Goal: Transaction & Acquisition: Book appointment/travel/reservation

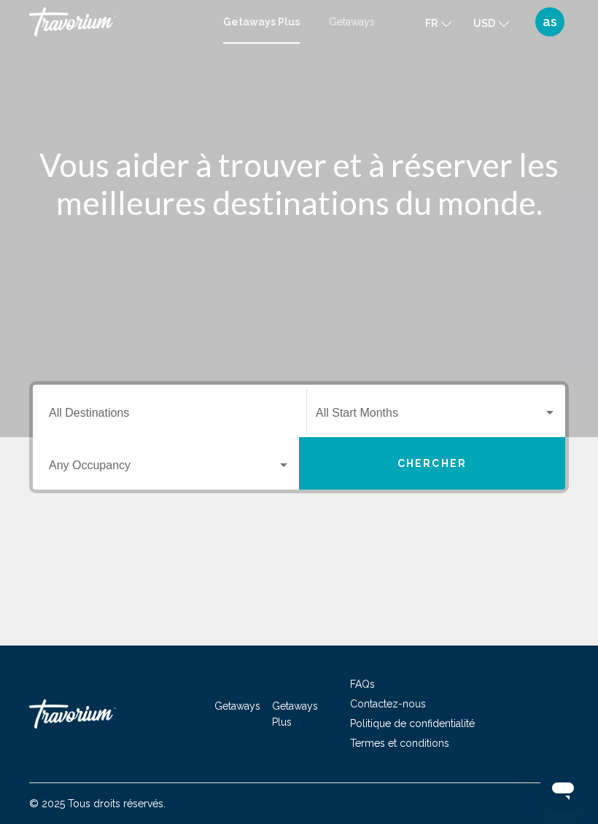
click at [268, 416] on input "Destination All Destinations" at bounding box center [169, 416] width 241 height 13
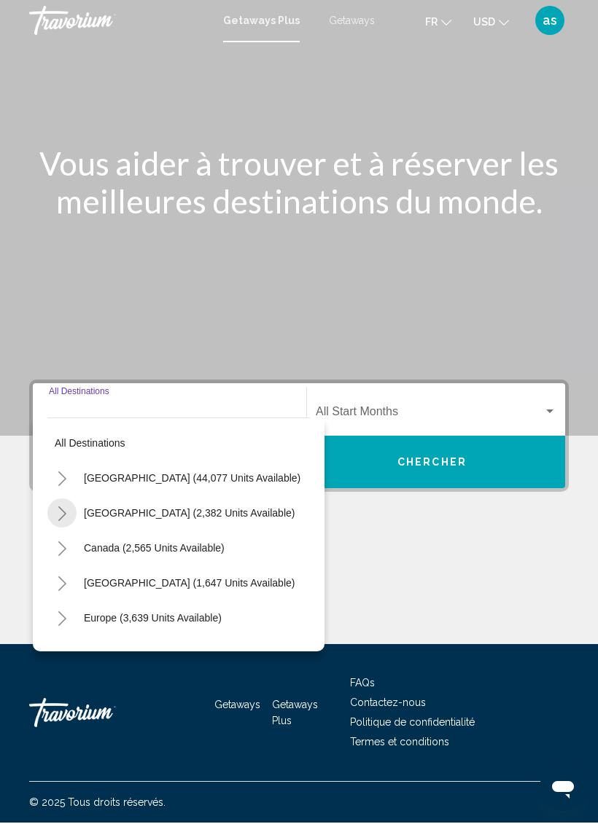
click at [60, 508] on icon "Toggle Mexico (2,382 units available)" at bounding box center [62, 515] width 11 height 15
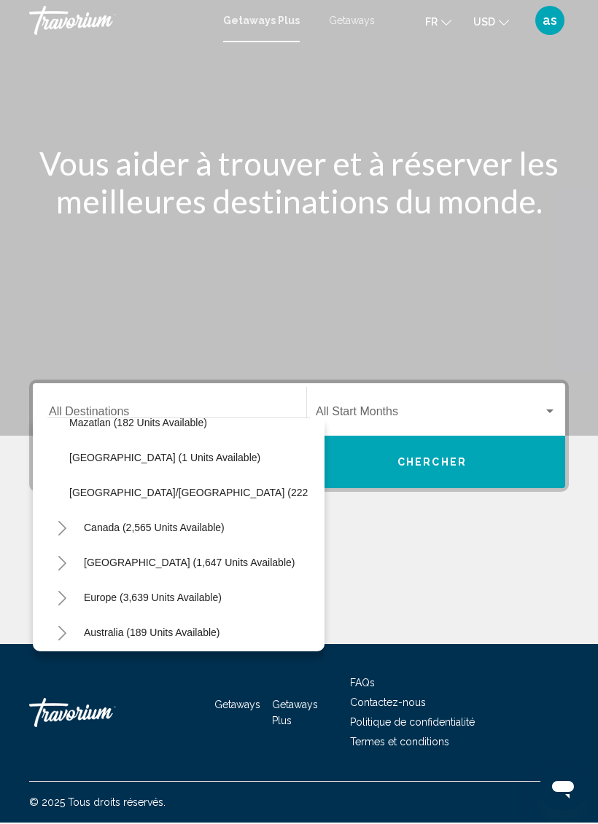
scroll to position [335, 0]
click at [337, 20] on span "Getaways" at bounding box center [352, 22] width 46 height 12
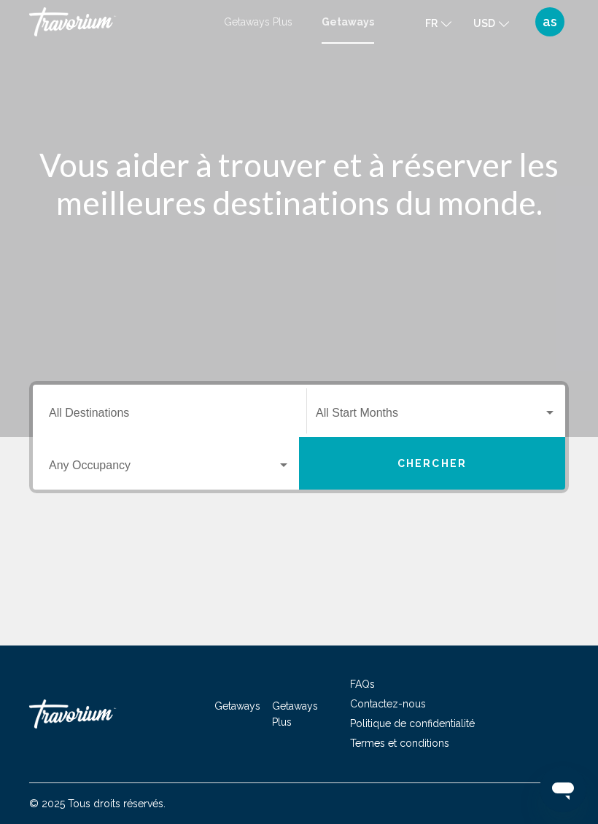
click at [267, 421] on input "Destination All Destinations" at bounding box center [169, 416] width 241 height 13
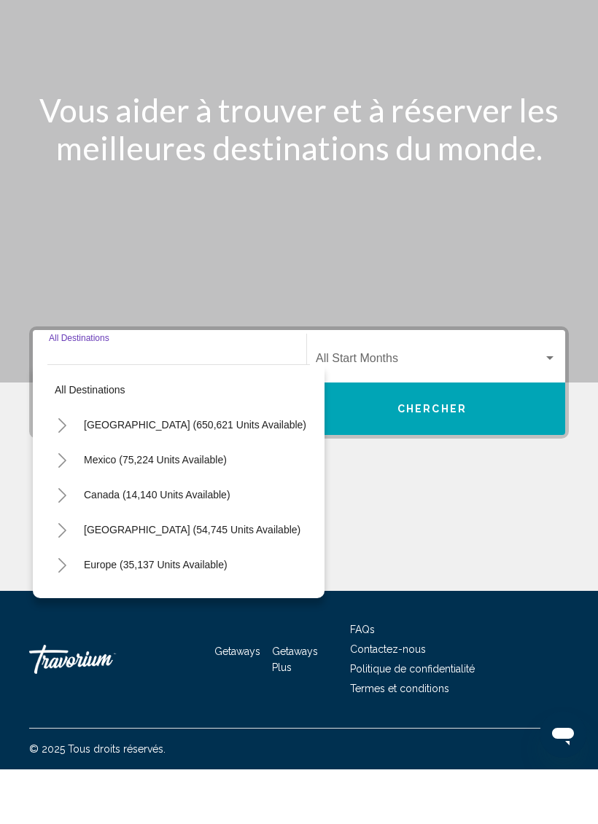
click at [63, 578] on icon "Toggle Caribbean & Atlantic Islands (54,745 units available)" at bounding box center [62, 585] width 11 height 15
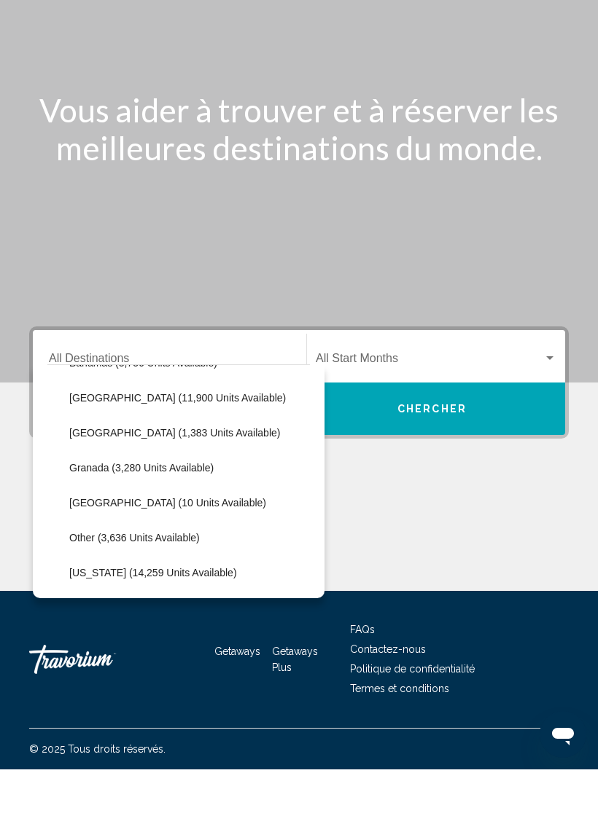
scroll to position [240, 0]
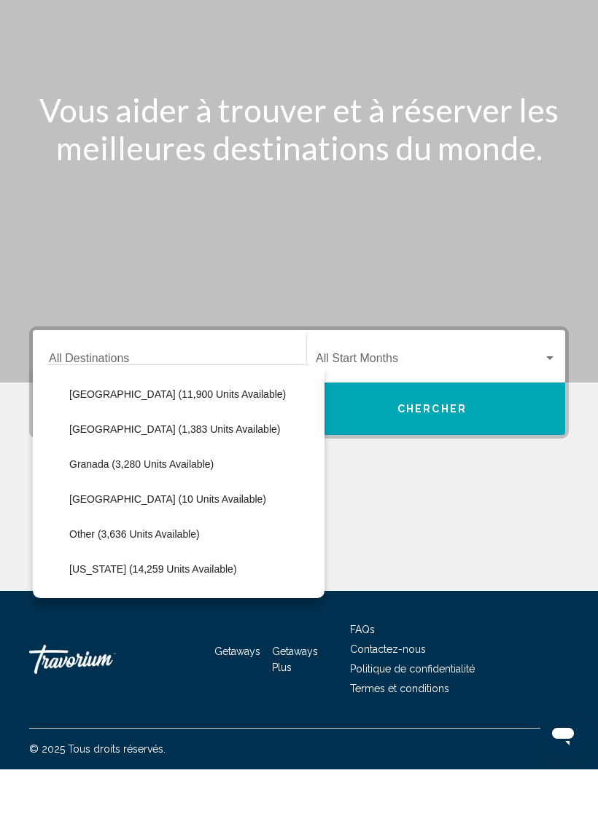
click at [183, 478] on span "[GEOGRAPHIC_DATA] (1,383 units available)" at bounding box center [174, 484] width 211 height 12
type input "**********"
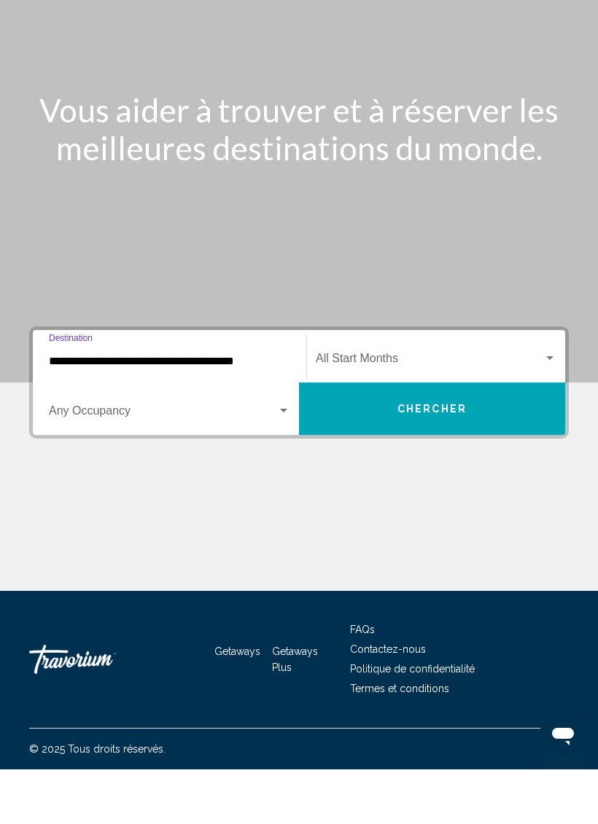
click at [532, 437] on button "Chercher" at bounding box center [432, 463] width 266 height 52
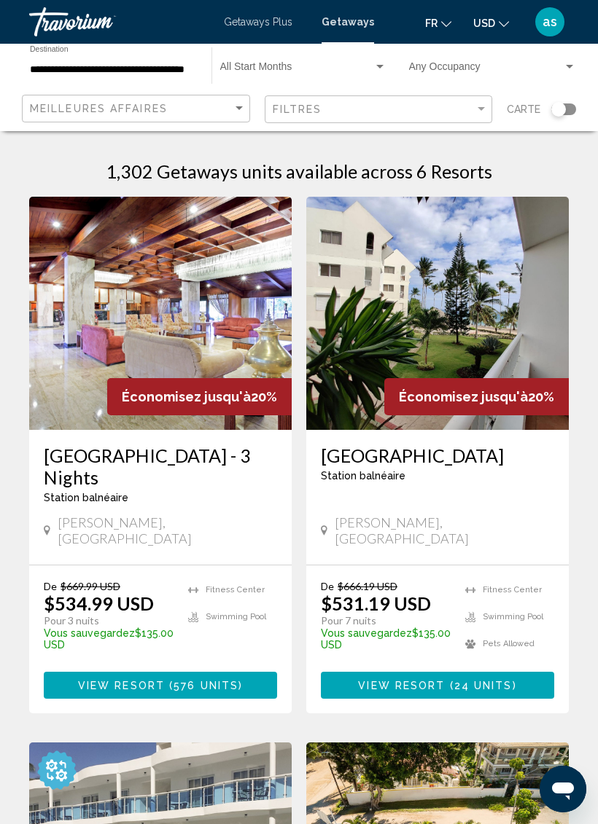
click at [490, 13] on button "USD USD ($) MXN (Mex$) CAD (Can$) GBP (£) EUR (€) AUD (A$) NZD (NZ$) CNY (CN¥)" at bounding box center [491, 22] width 36 height 21
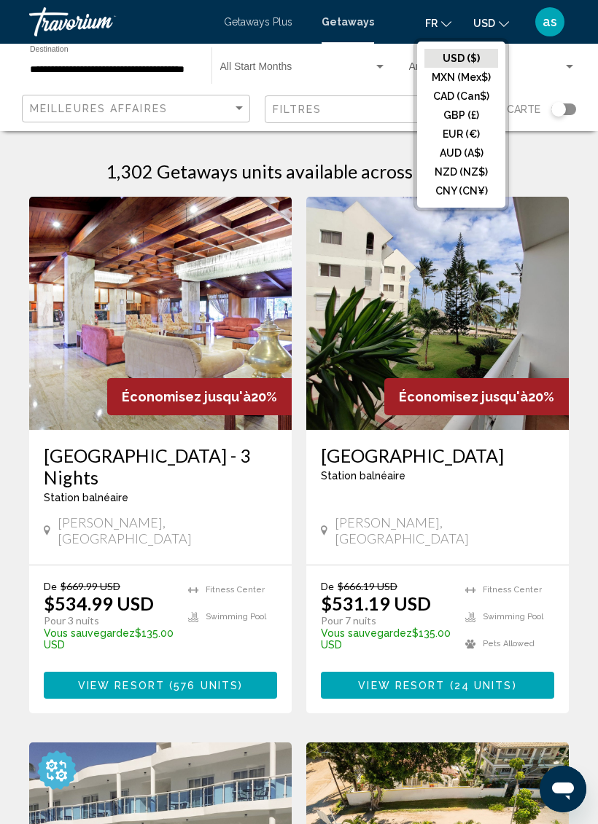
click at [464, 137] on button "EUR (€)" at bounding box center [461, 134] width 74 height 19
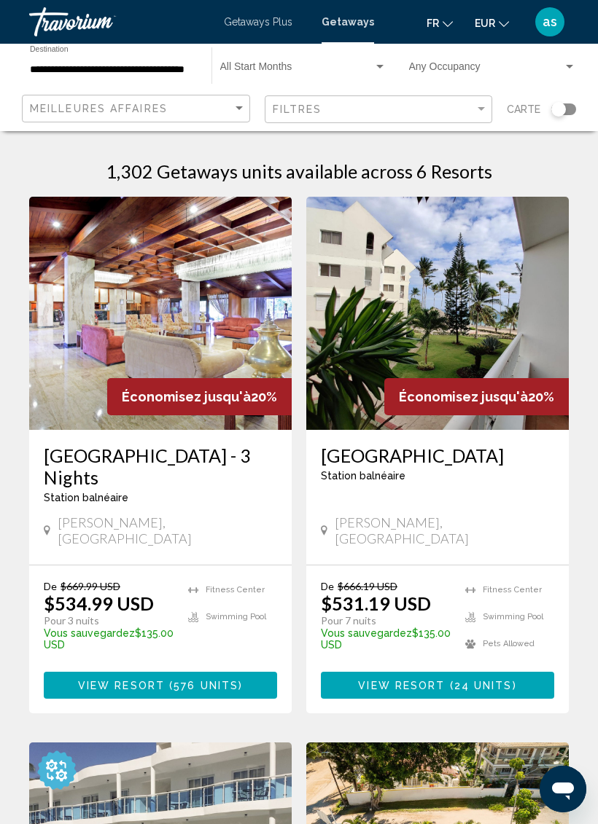
click at [420, 305] on img "Main content" at bounding box center [437, 313] width 262 height 233
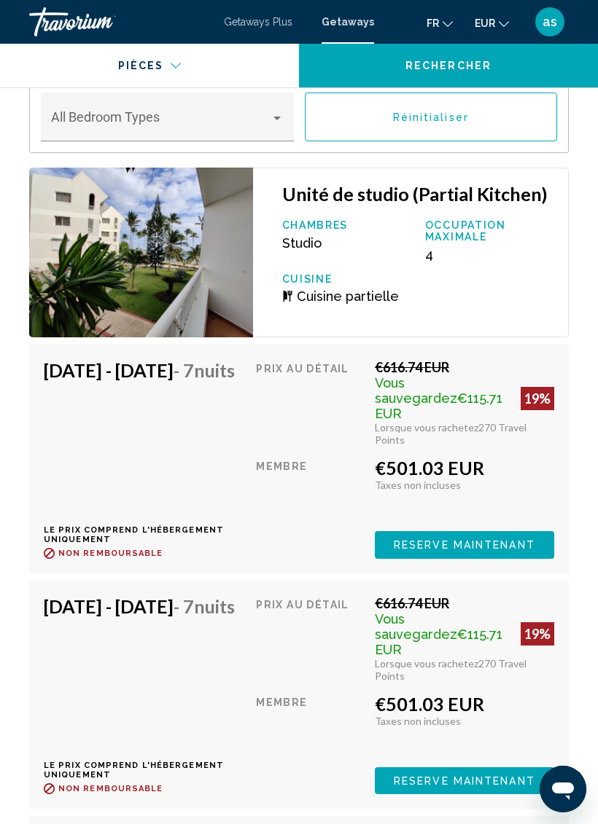
scroll to position [2774, 0]
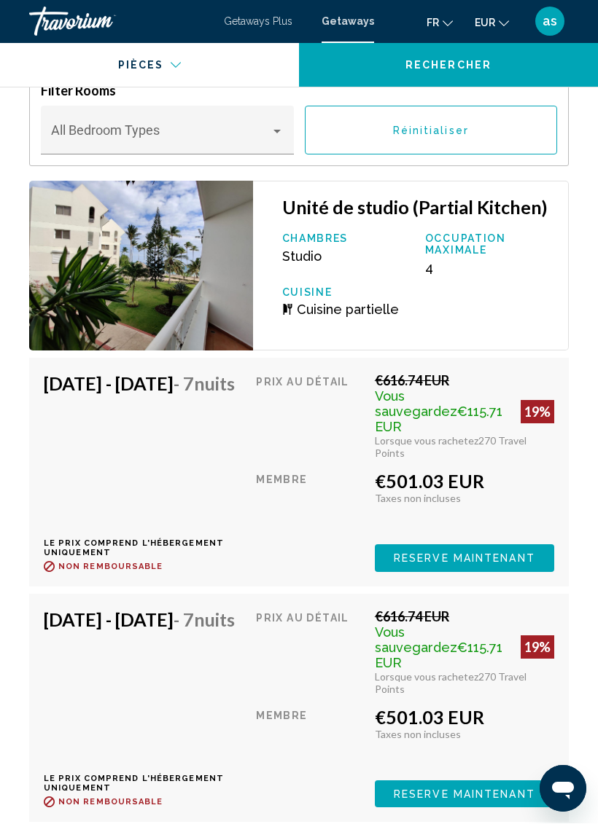
click at [500, 554] on span "Reserve maintenant" at bounding box center [464, 560] width 141 height 12
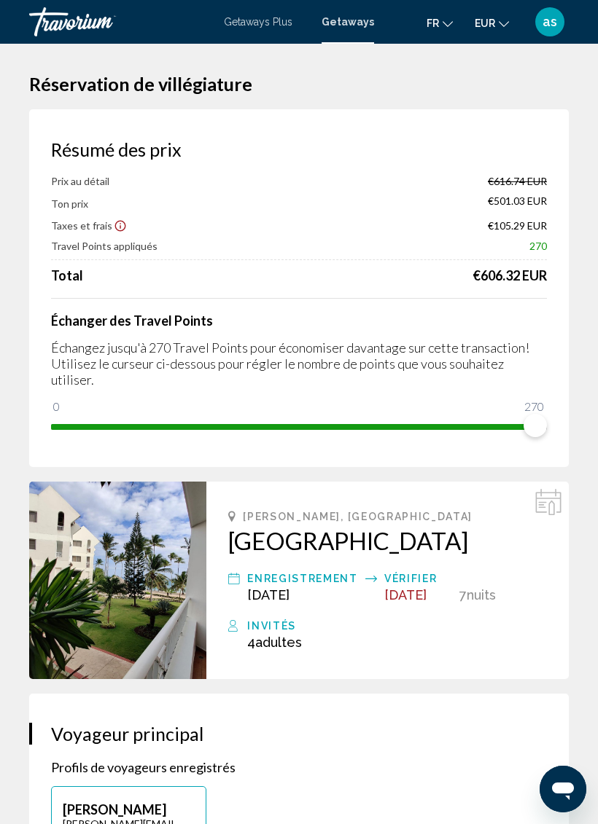
click at [245, 28] on span "Getaways Plus" at bounding box center [258, 22] width 69 height 12
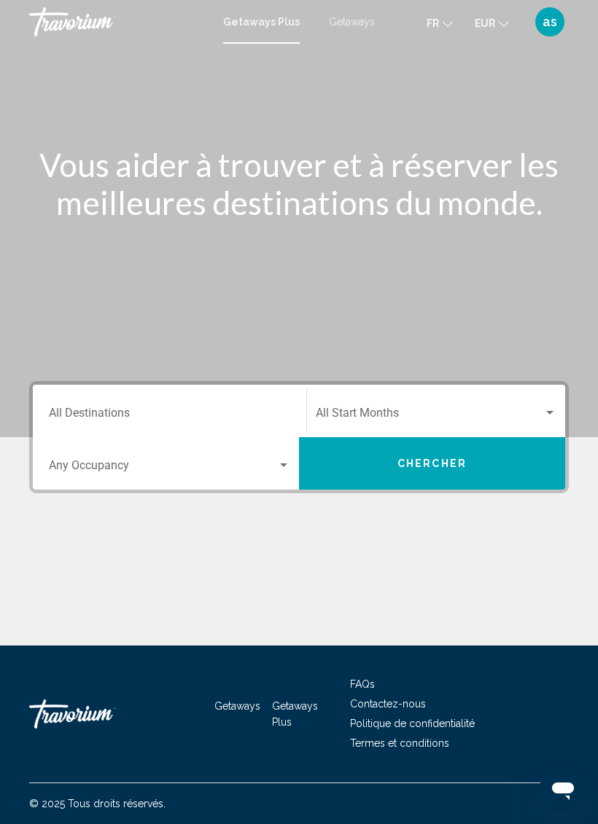
click at [254, 415] on input "Destination All Destinations" at bounding box center [169, 416] width 241 height 13
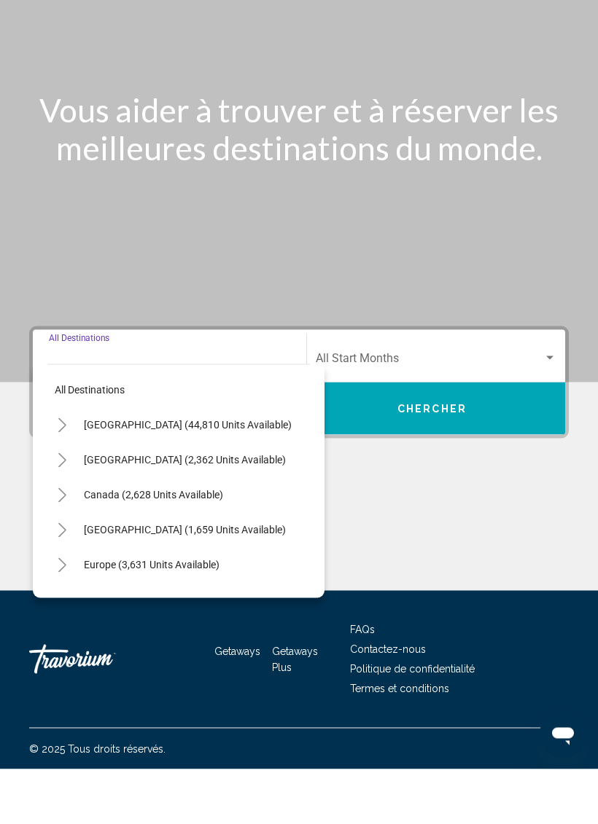
scroll to position [36, 0]
click at [416, 530] on div "Main content" at bounding box center [298, 584] width 539 height 109
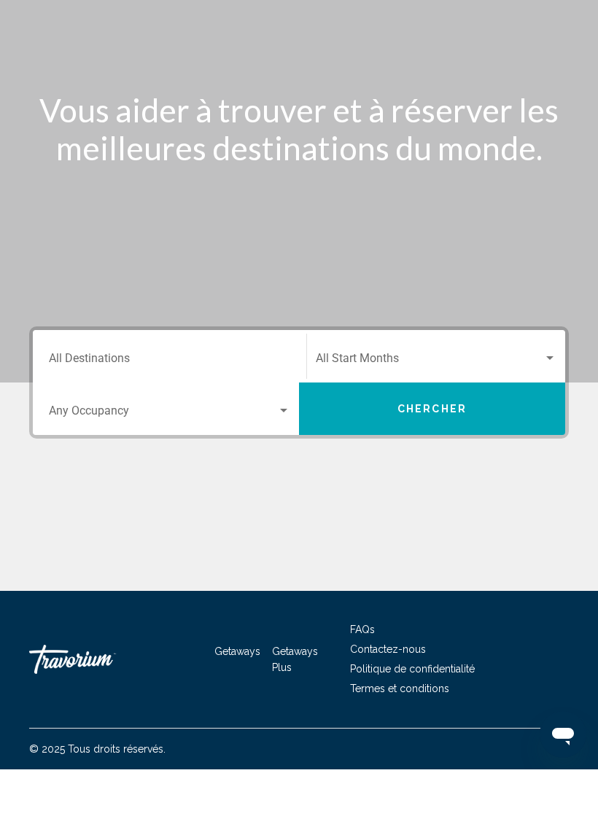
click at [203, 441] on div "Occupancy Any Occupancy" at bounding box center [169, 464] width 241 height 46
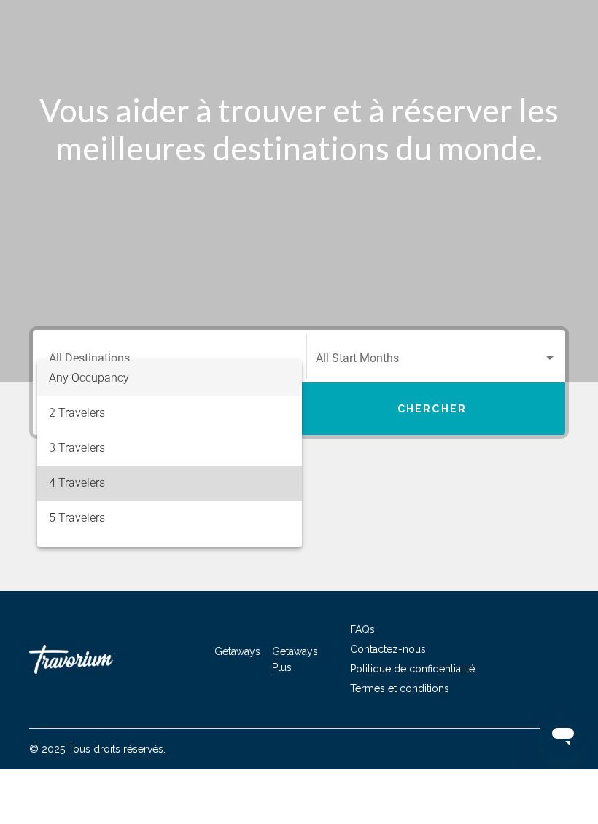
click at [118, 520] on span "4 Travelers" at bounding box center [169, 537] width 241 height 35
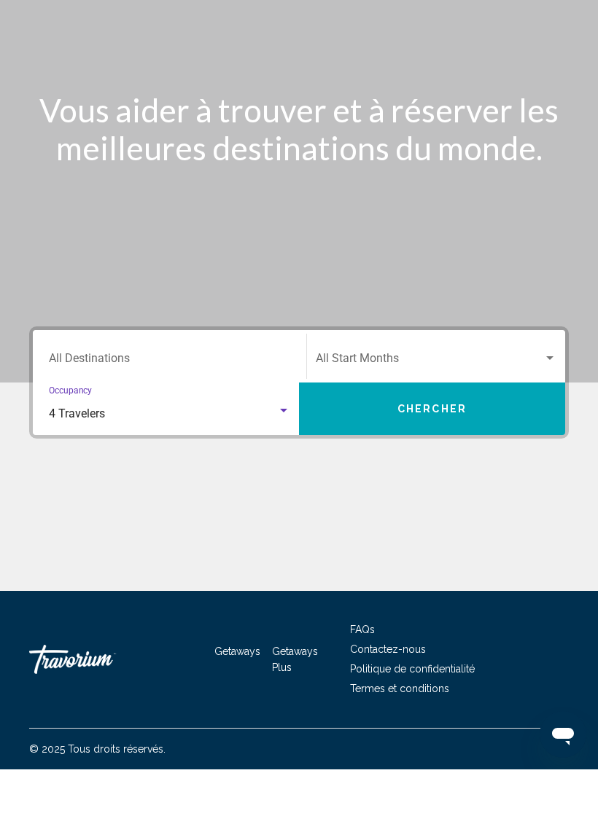
click at [278, 410] on input "Destination All Destinations" at bounding box center [169, 416] width 241 height 13
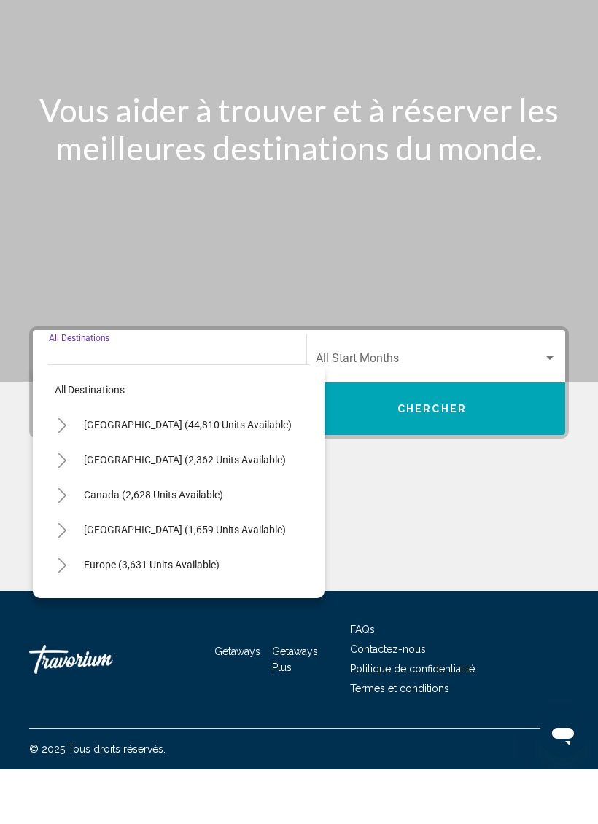
click at [74, 570] on button "Toggle Caribbean & Atlantic Islands (1,659 units available)" at bounding box center [61, 584] width 29 height 29
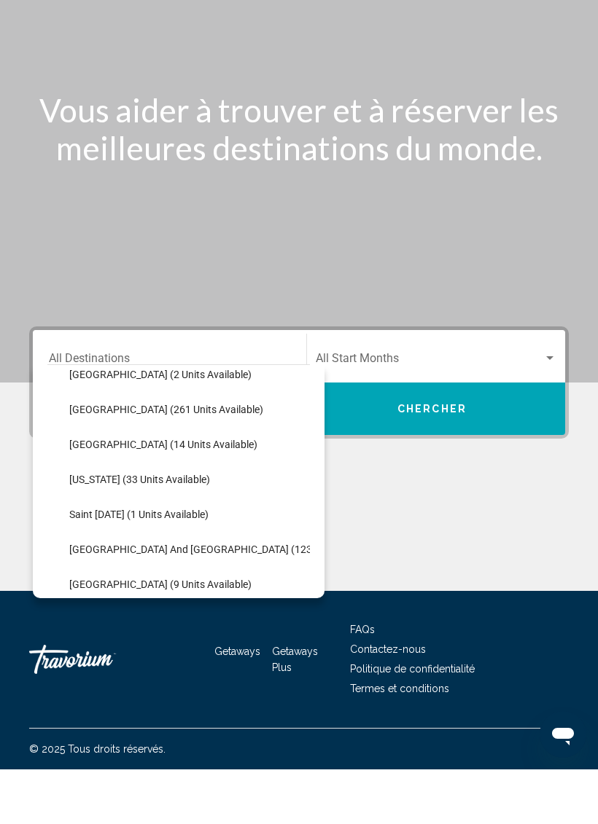
scroll to position [297, 0]
click at [214, 457] on span "[GEOGRAPHIC_DATA] (261 units available)" at bounding box center [166, 463] width 194 height 12
type input "**********"
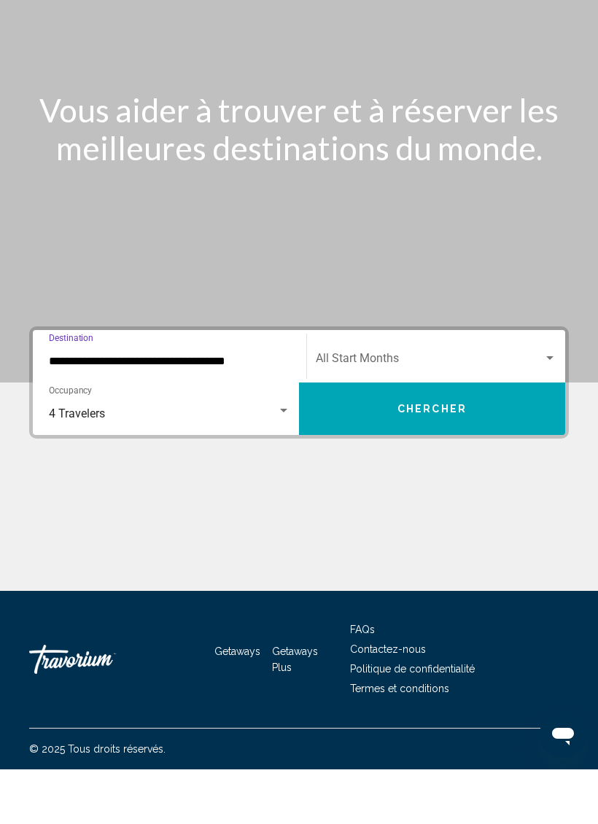
click at [517, 437] on button "Chercher" at bounding box center [432, 463] width 266 height 52
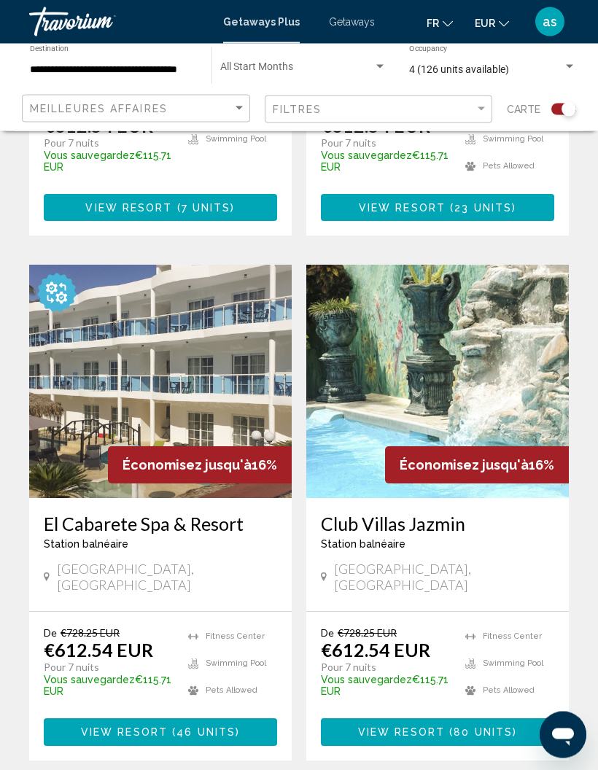
scroll to position [768, 0]
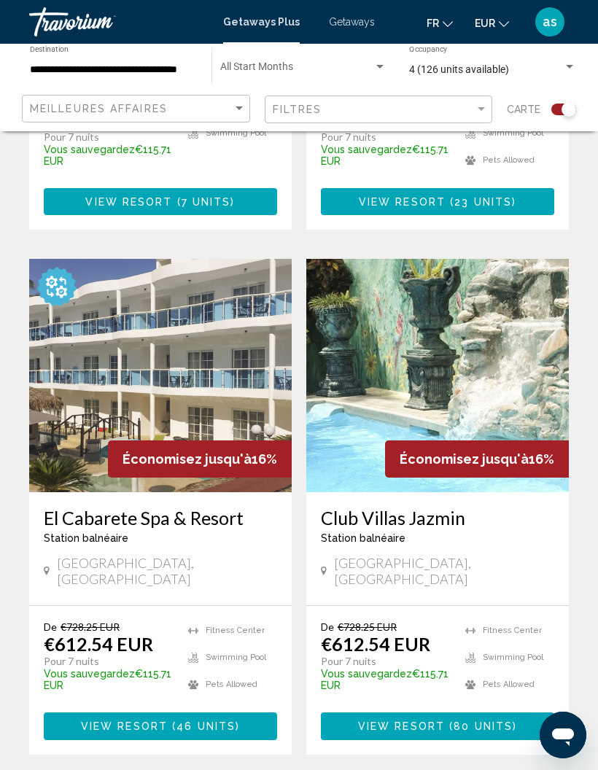
click at [180, 416] on img "Main content" at bounding box center [160, 375] width 262 height 233
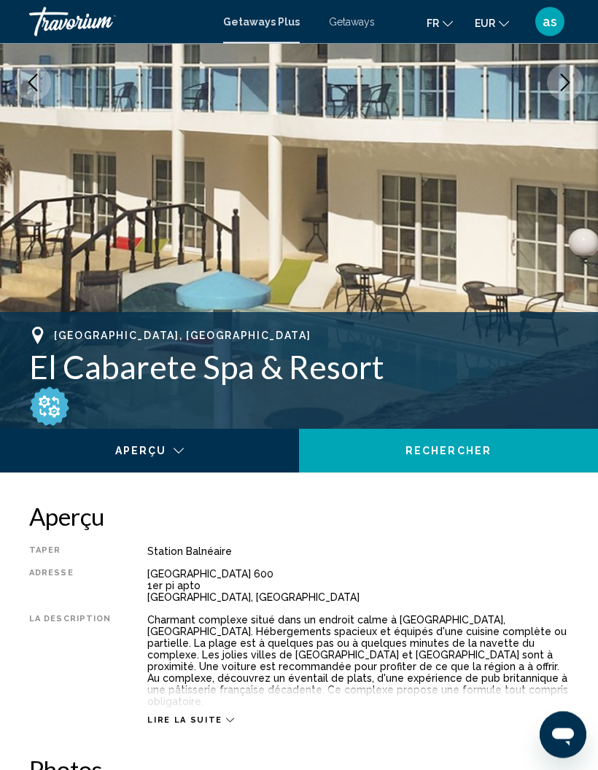
scroll to position [308, 0]
click at [51, 409] on img "Main content" at bounding box center [49, 406] width 41 height 41
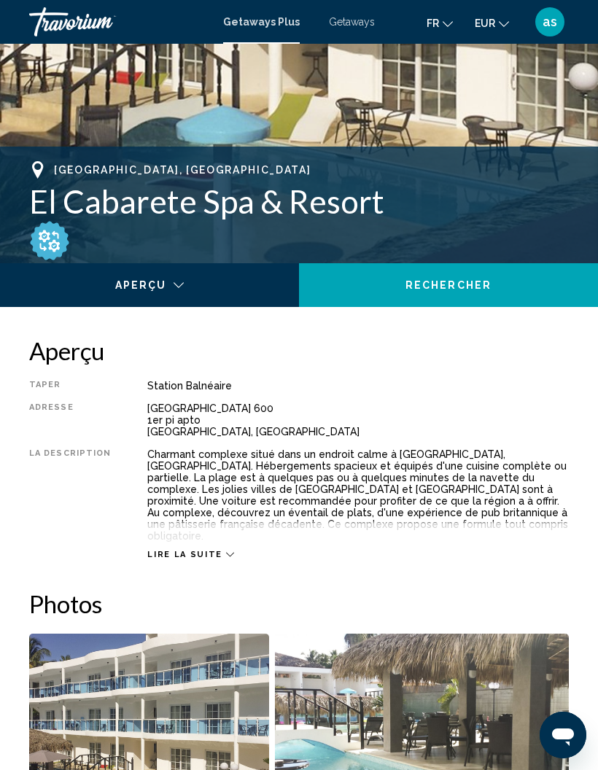
scroll to position [487, 0]
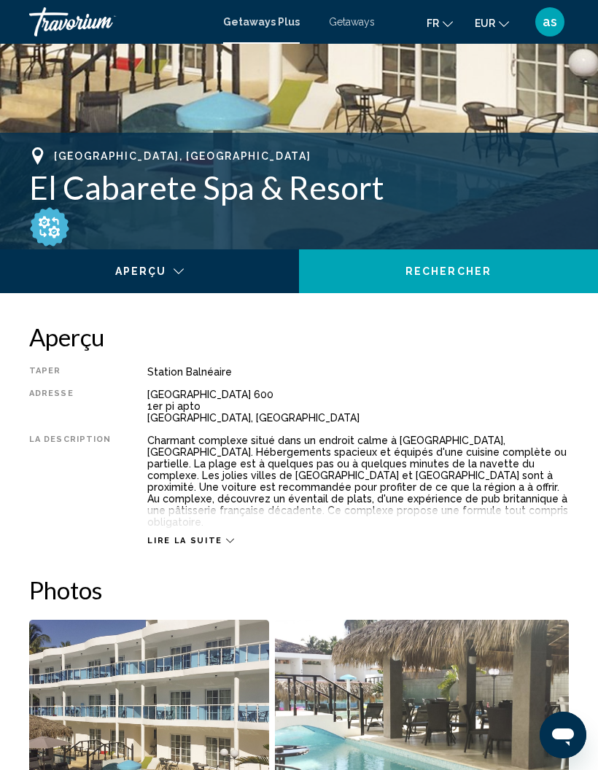
click at [206, 536] on span "Lire la suite" at bounding box center [184, 540] width 74 height 9
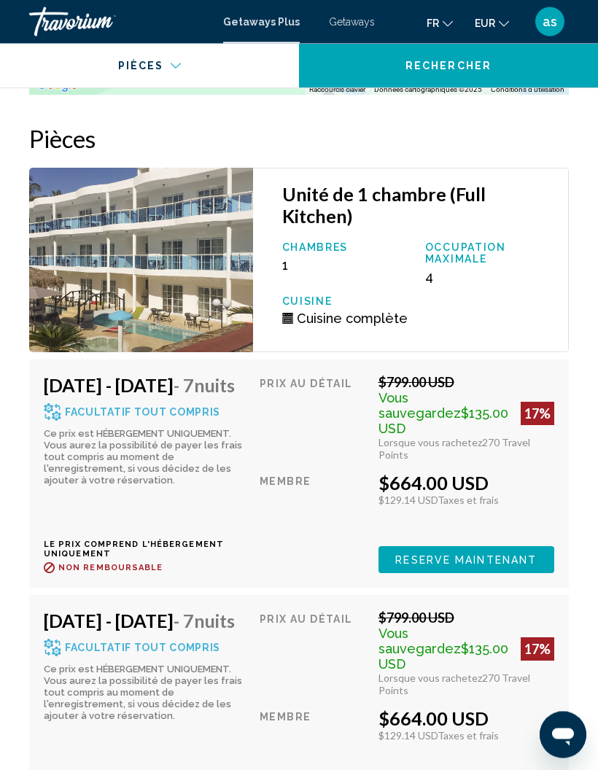
scroll to position [3228, 0]
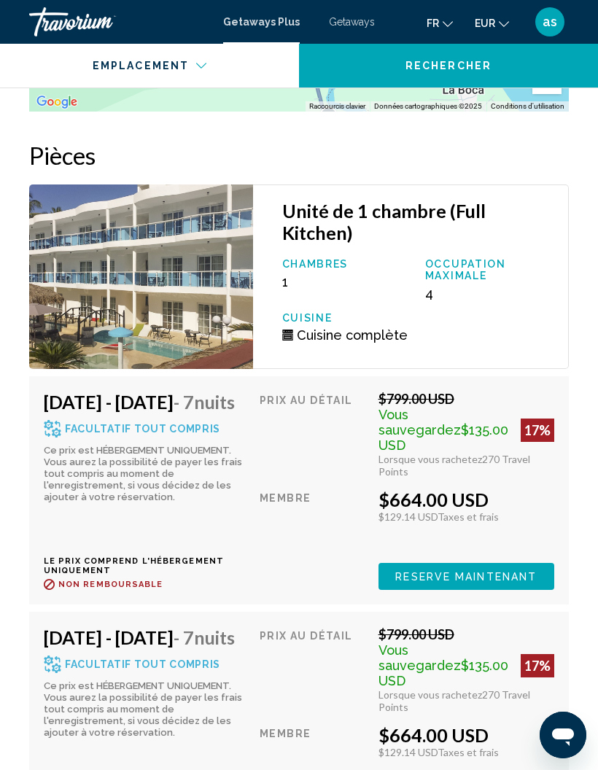
click at [50, 420] on icon "Main content" at bounding box center [52, 428] width 17 height 17
click at [55, 431] on icon "Main content" at bounding box center [56, 432] width 3 height 2
click at [56, 420] on icon "Main content" at bounding box center [52, 428] width 17 height 17
click at [59, 420] on icon "Main content" at bounding box center [52, 428] width 17 height 17
click at [488, 571] on span "Reserve maintenant" at bounding box center [465, 577] width 141 height 12
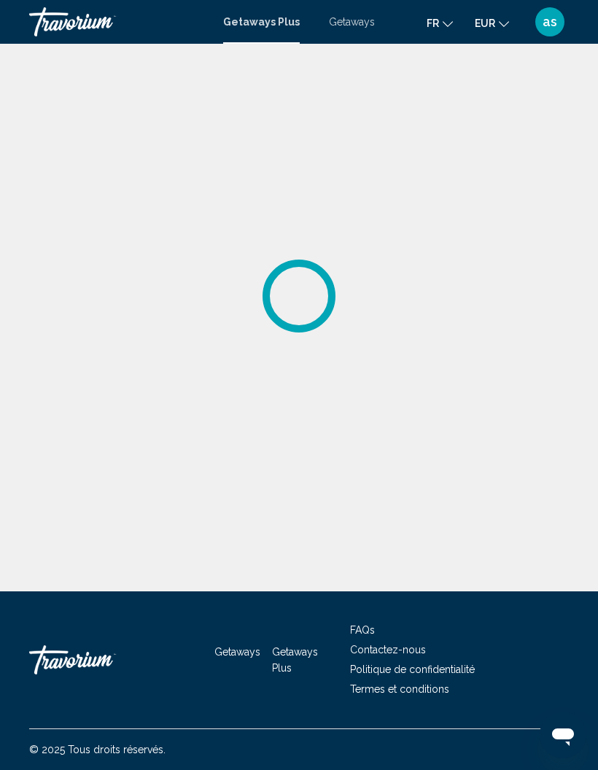
scroll to position [58, 0]
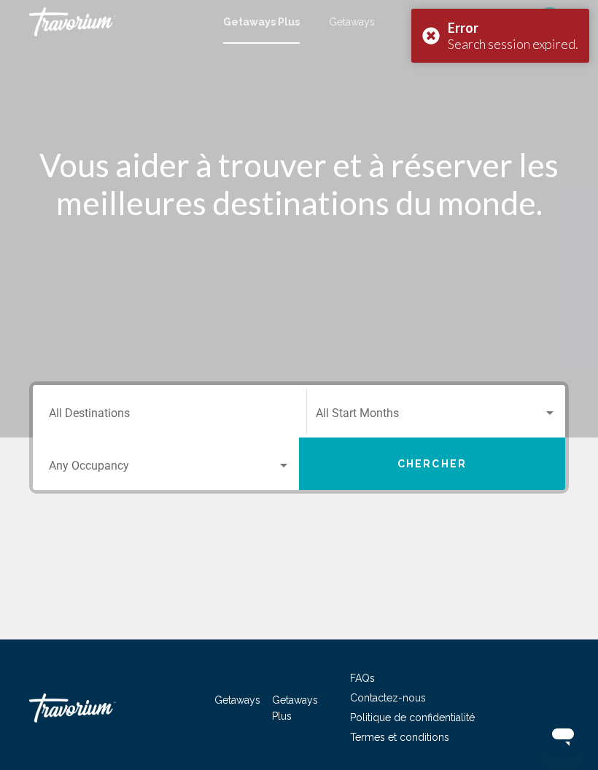
click at [255, 418] on input "Destination All Destinations" at bounding box center [169, 416] width 241 height 13
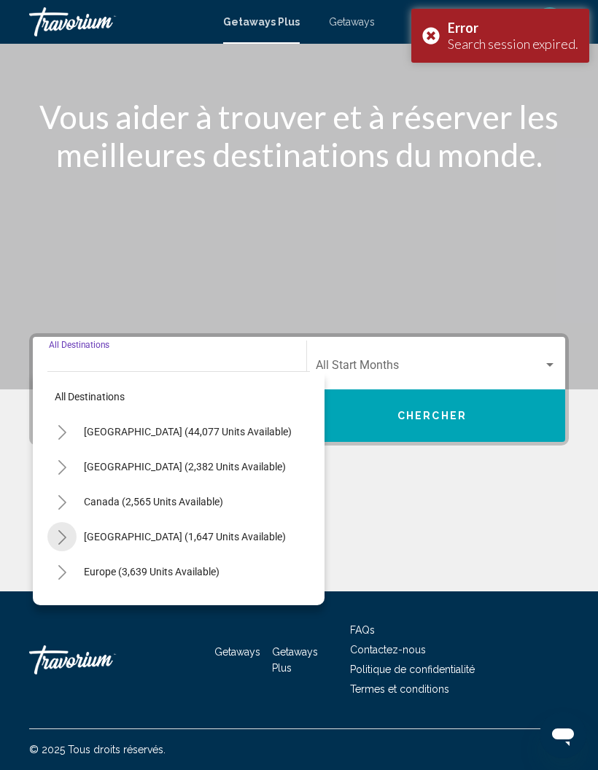
click at [58, 530] on icon "Toggle Caribbean & Atlantic Islands (1,647 units available)" at bounding box center [62, 537] width 11 height 15
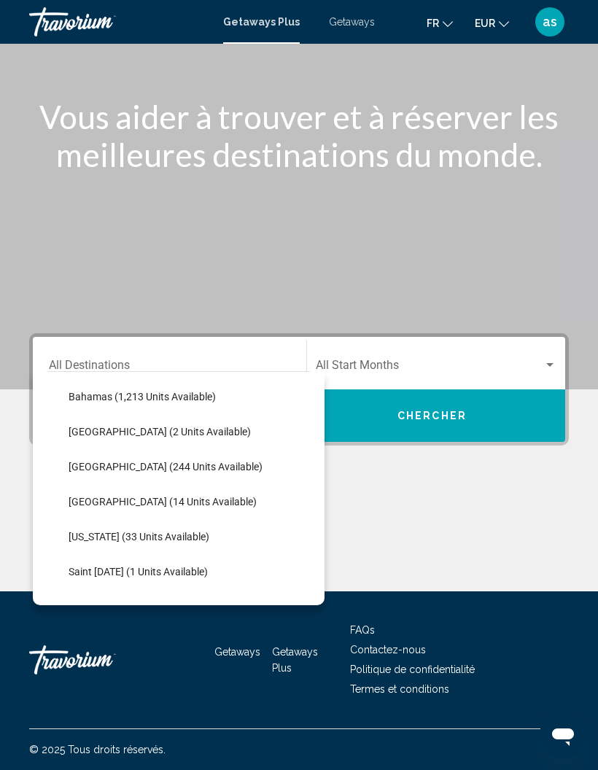
scroll to position [244, 1]
